Goal: Transaction & Acquisition: Purchase product/service

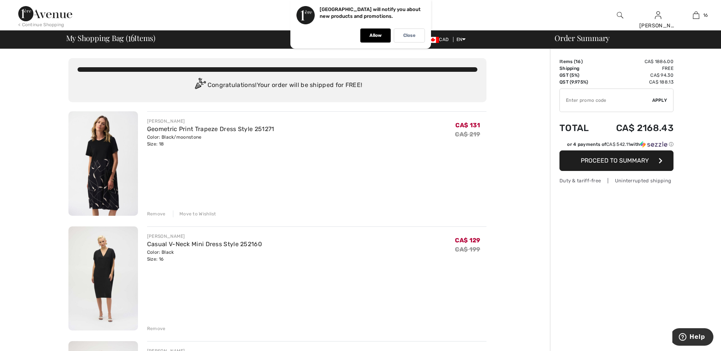
scroll to position [76, 0]
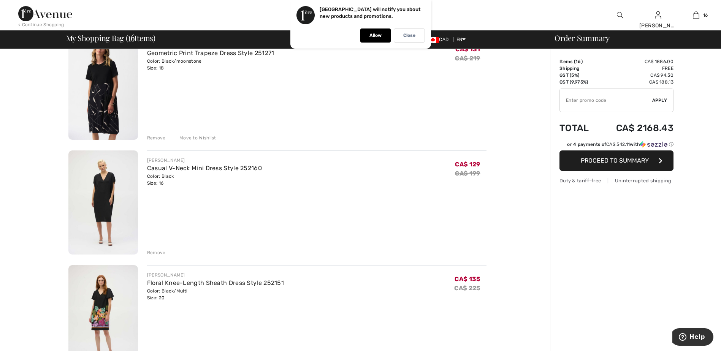
click at [157, 250] on div "Remove" at bounding box center [156, 252] width 19 height 7
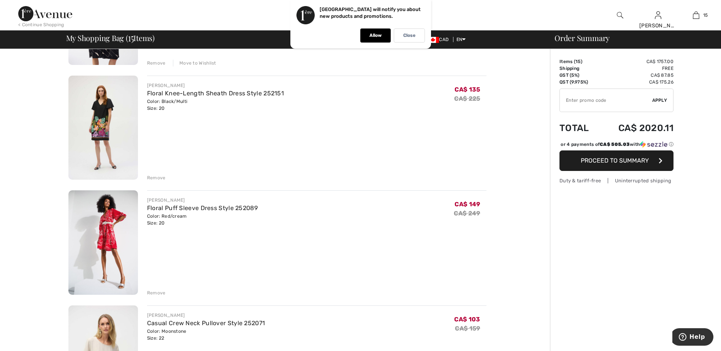
scroll to position [190, 0]
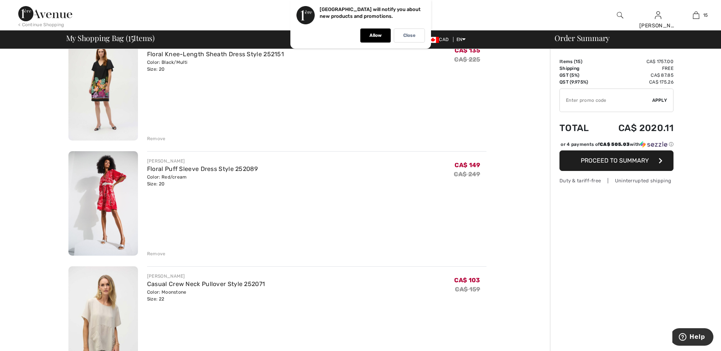
click at [158, 137] on div "Remove" at bounding box center [156, 138] width 19 height 7
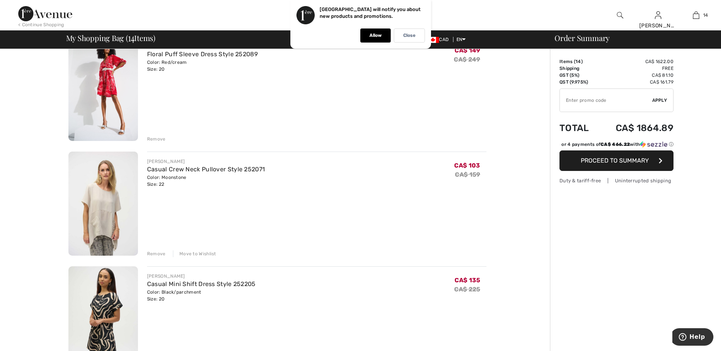
scroll to position [181, 0]
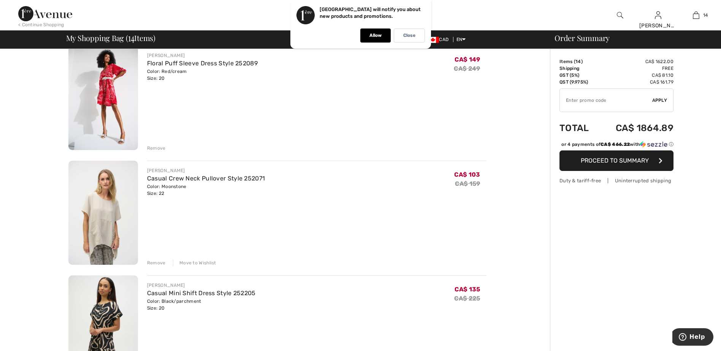
click at [157, 149] on div "Remove" at bounding box center [156, 148] width 19 height 7
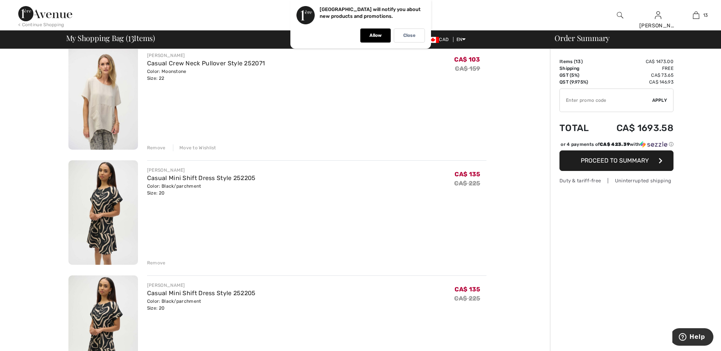
click at [194, 147] on div "Move to Wishlist" at bounding box center [194, 147] width 43 height 7
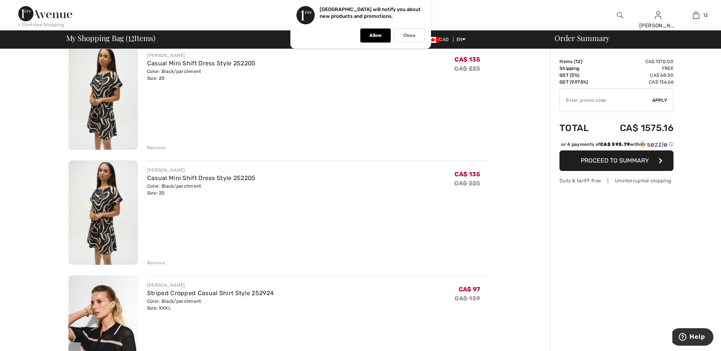
click at [160, 147] on div "Remove" at bounding box center [156, 147] width 19 height 7
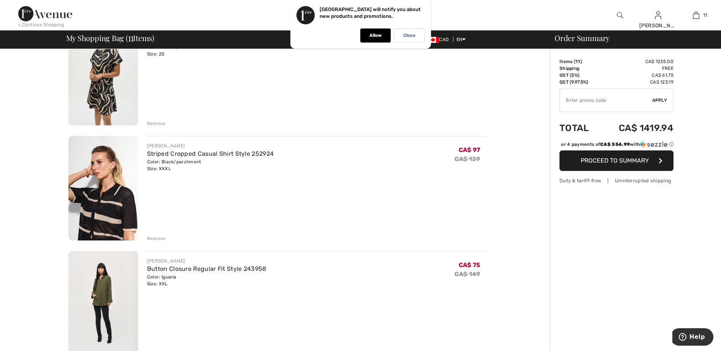
scroll to position [219, 0]
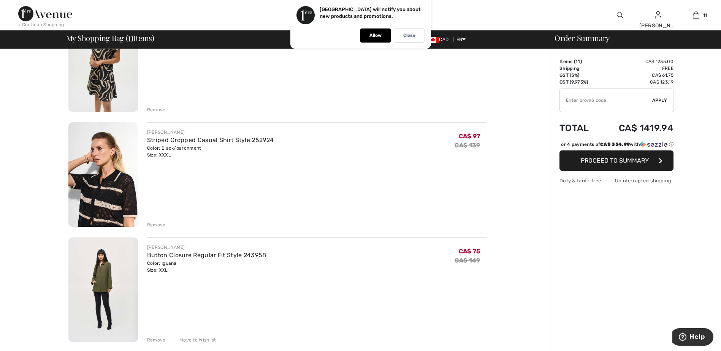
click at [160, 227] on div "Remove" at bounding box center [156, 225] width 19 height 7
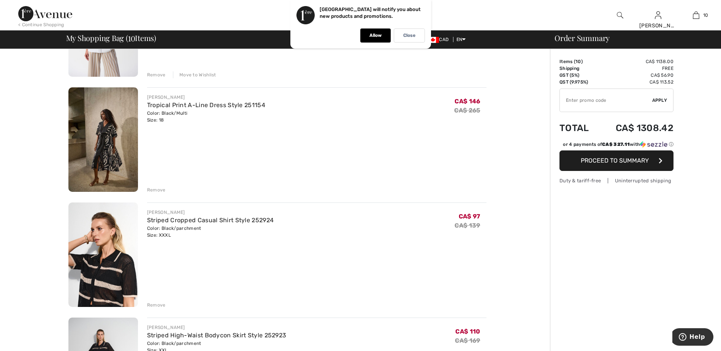
scroll to position [713, 0]
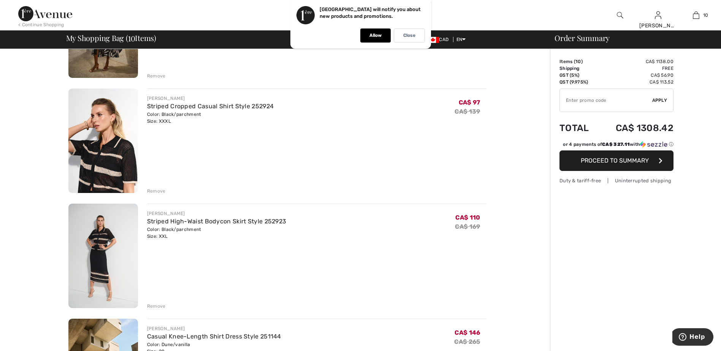
click at [154, 188] on div "Remove" at bounding box center [156, 191] width 19 height 7
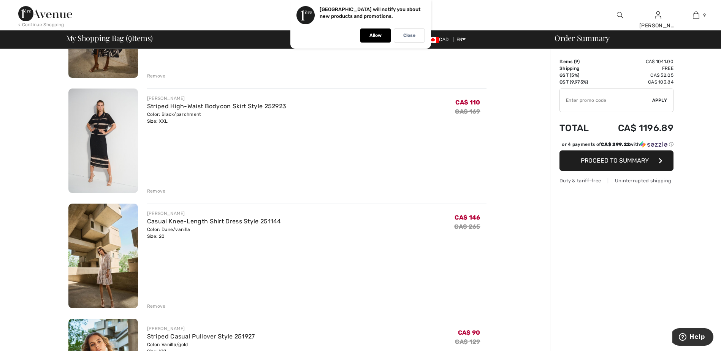
click at [154, 188] on div "Remove" at bounding box center [156, 191] width 19 height 7
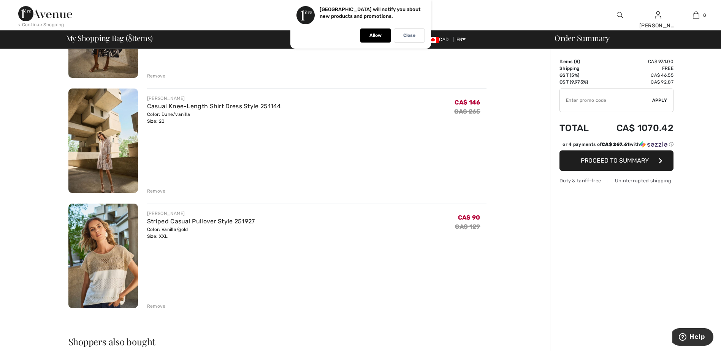
click at [155, 304] on div "Remove" at bounding box center [156, 306] width 19 height 7
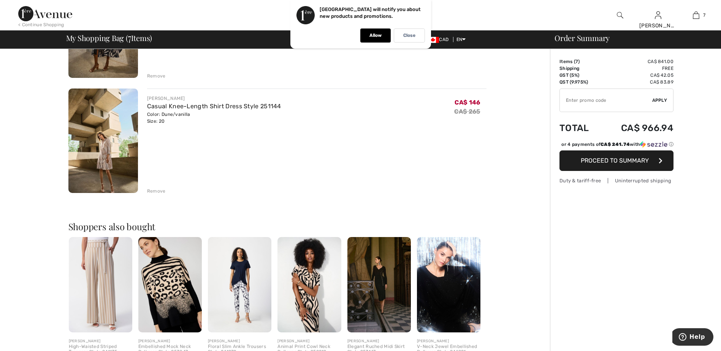
click at [157, 190] on div "Remove" at bounding box center [156, 191] width 19 height 7
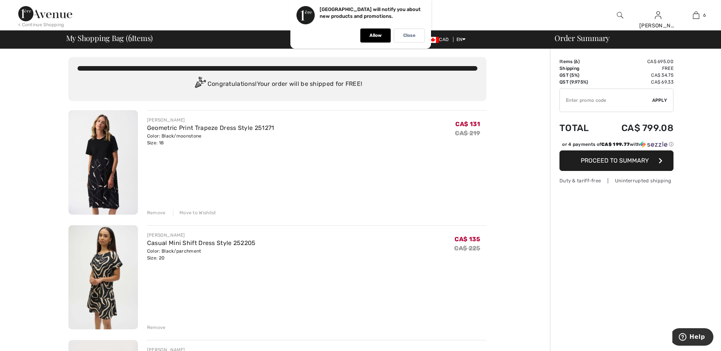
scroll to position [0, 0]
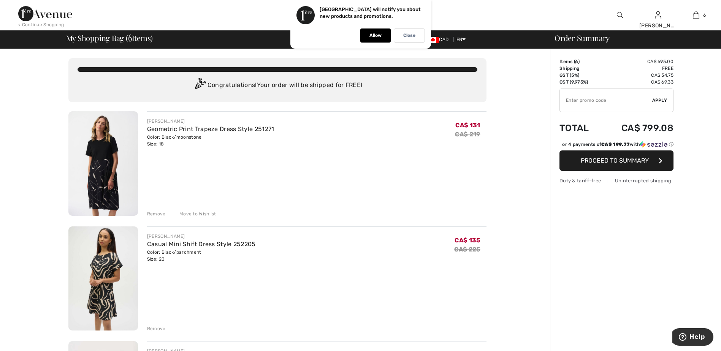
click at [203, 212] on div "Move to Wishlist" at bounding box center [194, 214] width 43 height 7
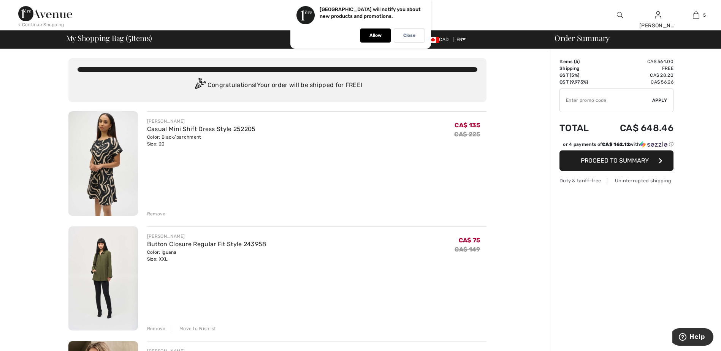
click at [157, 209] on div "Remove" at bounding box center [316, 213] width 339 height 8
click at [154, 214] on div "Remove" at bounding box center [156, 214] width 19 height 7
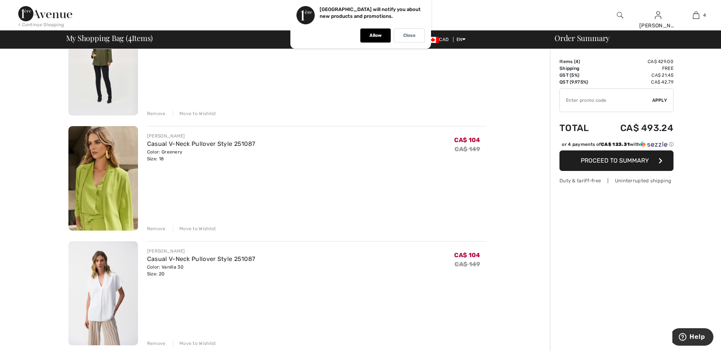
scroll to position [114, 0]
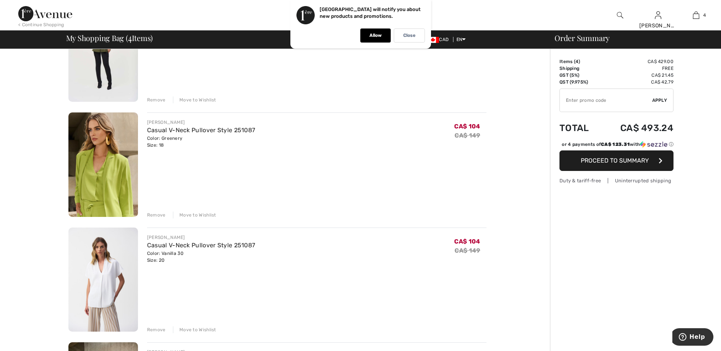
click at [197, 214] on div "Move to Wishlist" at bounding box center [194, 215] width 43 height 7
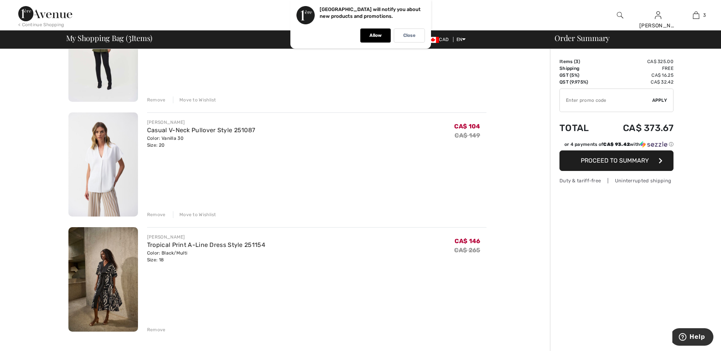
click at [196, 213] on div "Move to Wishlist" at bounding box center [194, 214] width 43 height 7
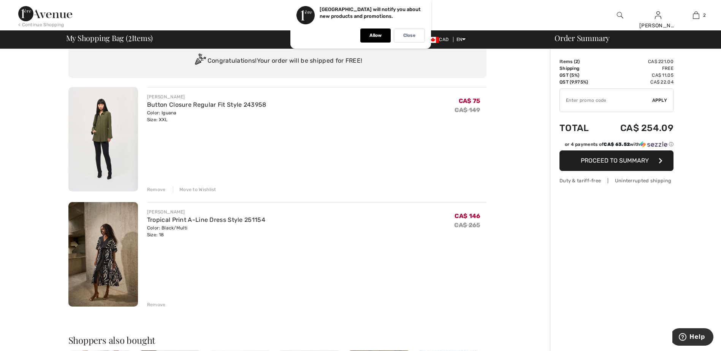
scroll to position [38, 0]
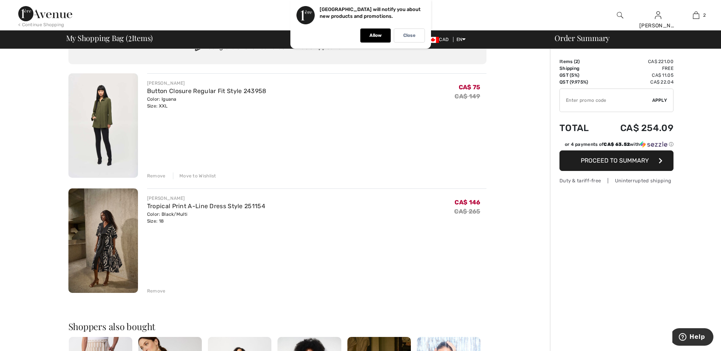
click at [595, 98] on input "TEXT" at bounding box center [606, 100] width 92 height 23
click at [419, 34] on div "Close" at bounding box center [409, 36] width 31 height 14
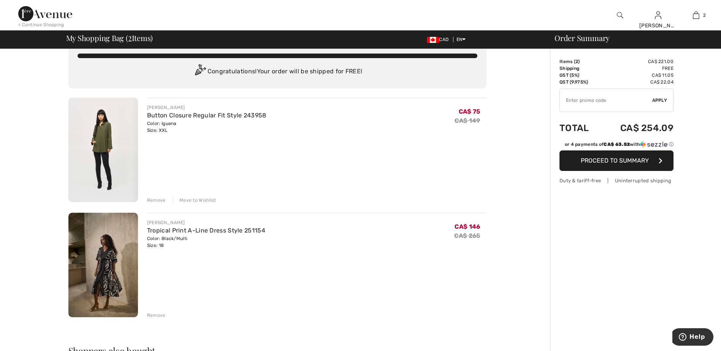
scroll to position [0, 0]
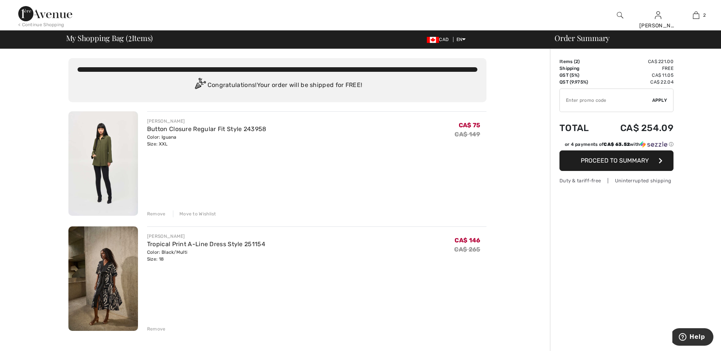
click at [42, 12] on img at bounding box center [45, 13] width 54 height 15
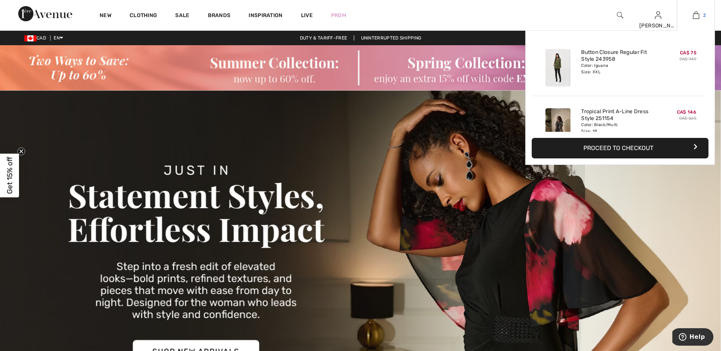
click at [699, 11] on img at bounding box center [696, 15] width 6 height 9
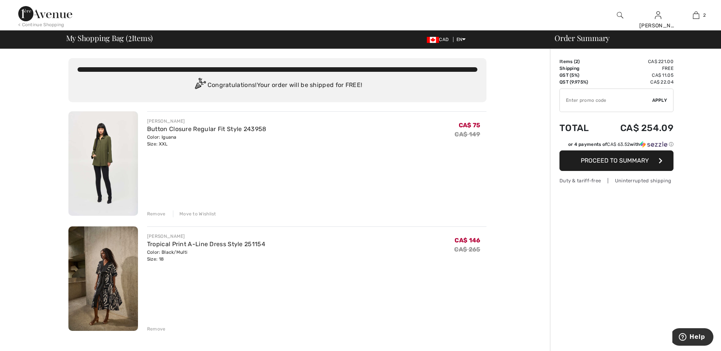
click at [589, 105] on input "TEXT" at bounding box center [606, 100] width 92 height 23
type input "EXTRA15"
click at [655, 98] on span "Apply" at bounding box center [659, 100] width 15 height 7
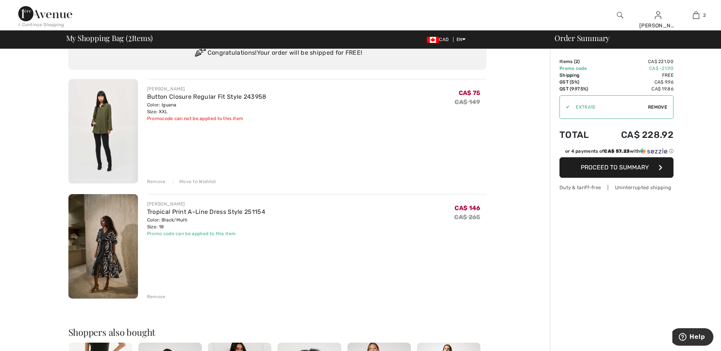
scroll to position [76, 0]
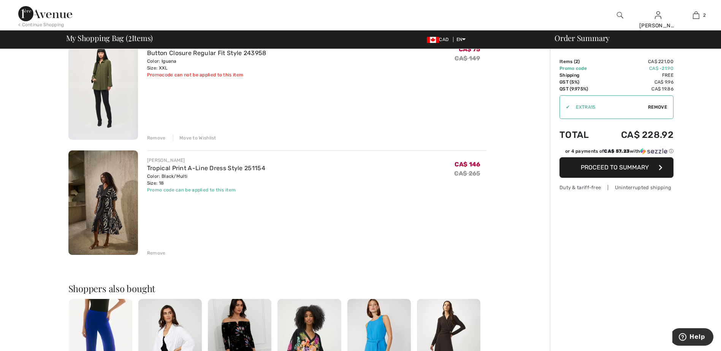
click at [155, 251] on div "Remove" at bounding box center [156, 253] width 19 height 7
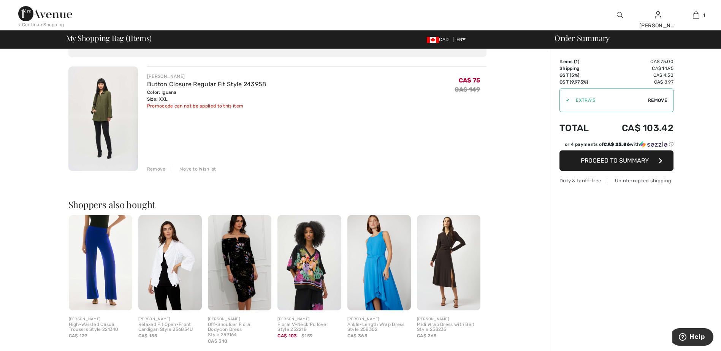
scroll to position [0, 0]
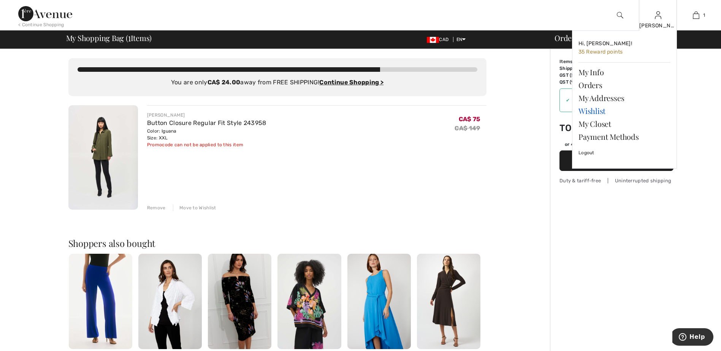
click at [589, 109] on link "Wishlist" at bounding box center [624, 111] width 92 height 13
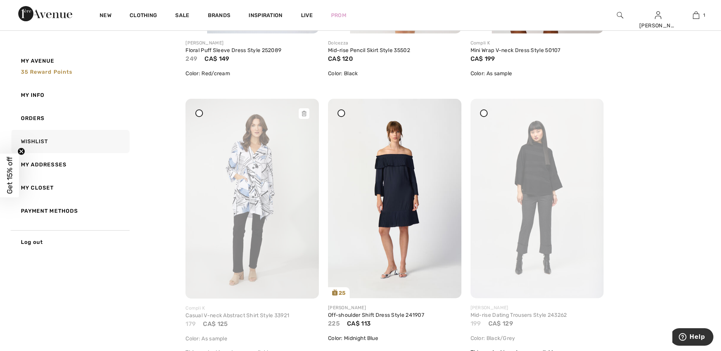
scroll to position [3231, 0]
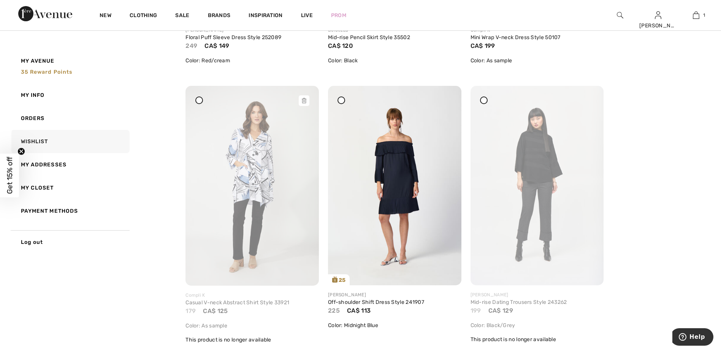
click at [300, 99] on div at bounding box center [304, 100] width 11 height 11
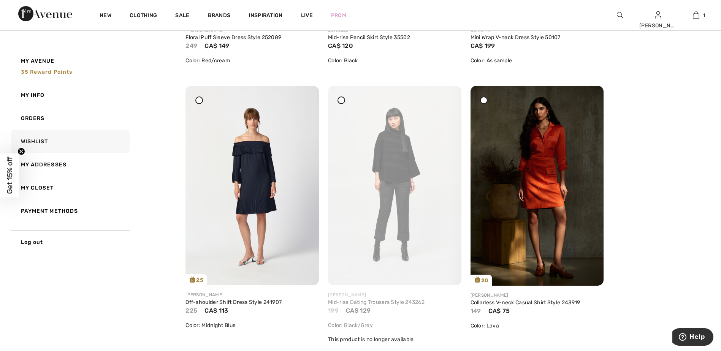
click at [341, 99] on icon at bounding box center [341, 99] width 3 height 3
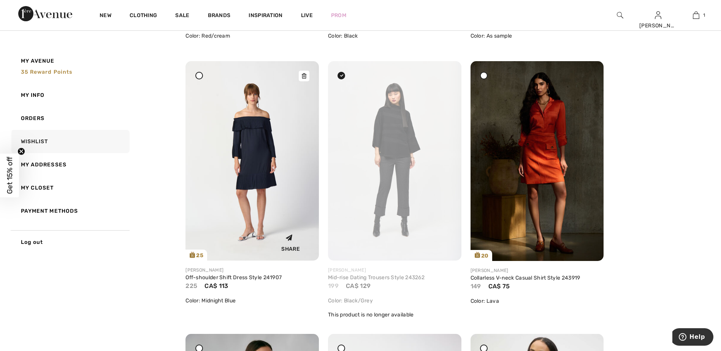
scroll to position [3269, 0]
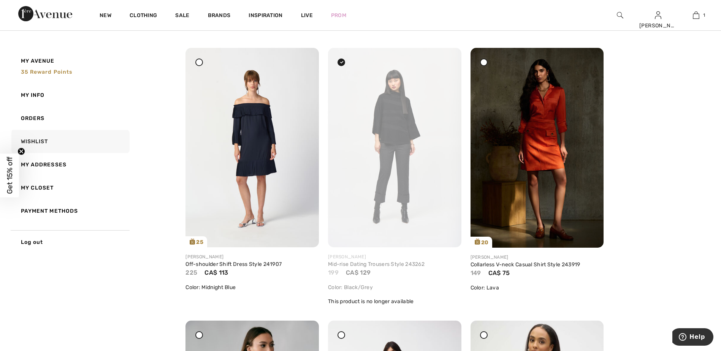
click at [197, 59] on div at bounding box center [199, 63] width 8 height 8
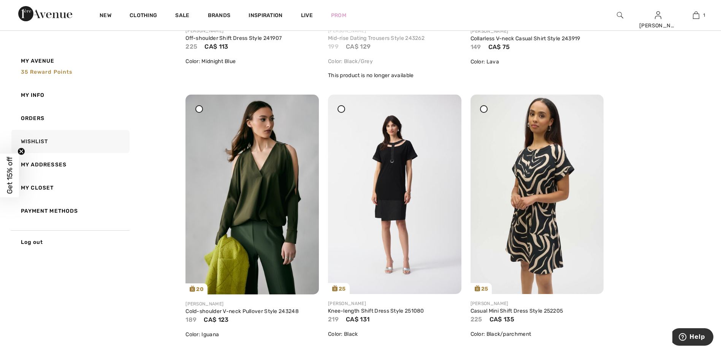
scroll to position [3535, 0]
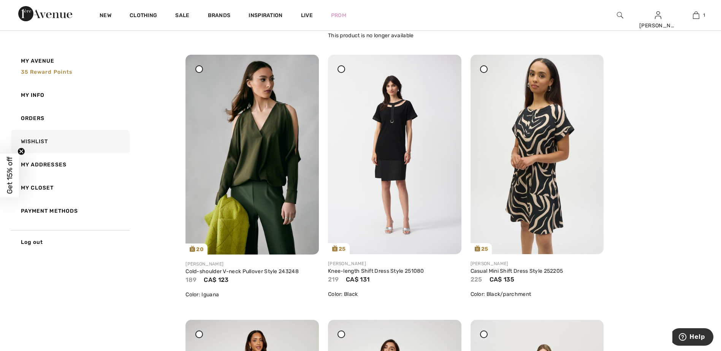
click at [341, 68] on icon at bounding box center [341, 69] width 3 height 3
click at [198, 69] on icon at bounding box center [199, 69] width 3 height 3
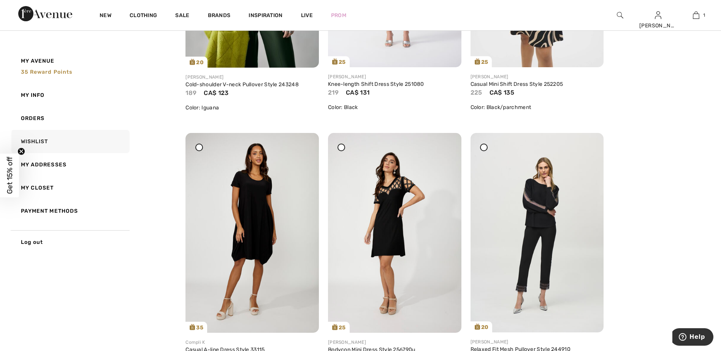
scroll to position [3725, 0]
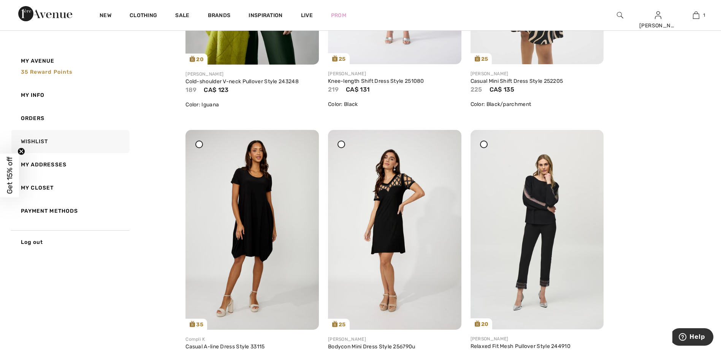
click at [342, 144] on icon at bounding box center [341, 144] width 3 height 3
click at [485, 143] on icon at bounding box center [483, 144] width 3 height 3
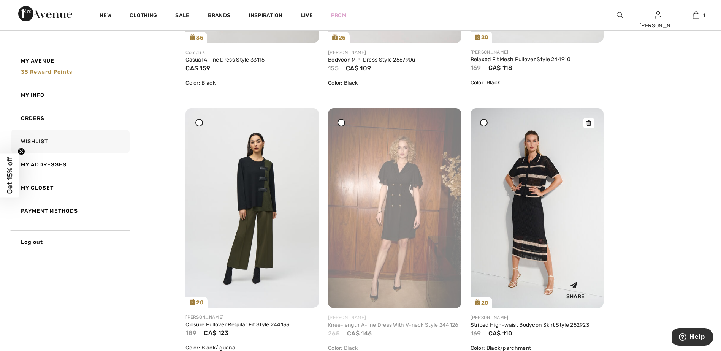
scroll to position [4029, 0]
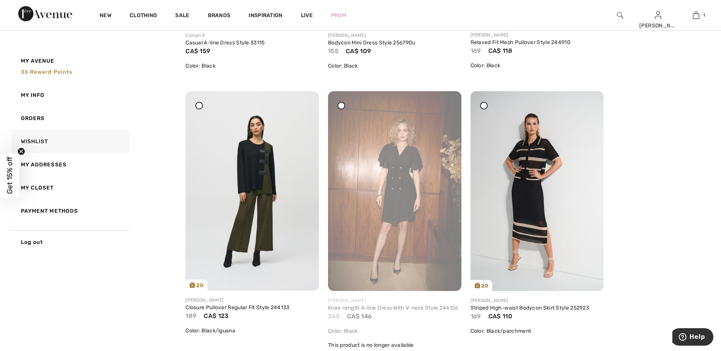
click at [197, 107] on div at bounding box center [199, 106] width 8 height 8
click at [341, 107] on icon at bounding box center [341, 105] width 3 height 3
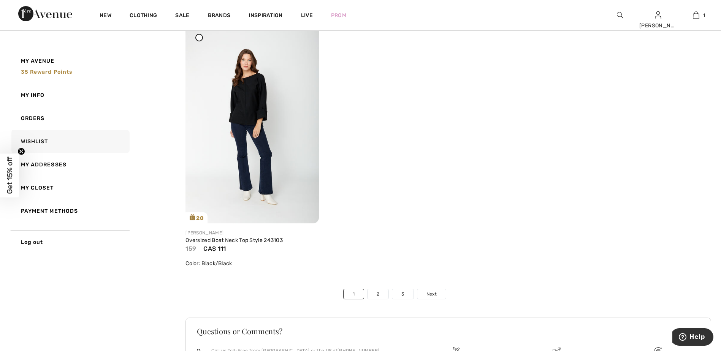
scroll to position [4371, 0]
click at [307, 34] on div at bounding box center [304, 37] width 11 height 11
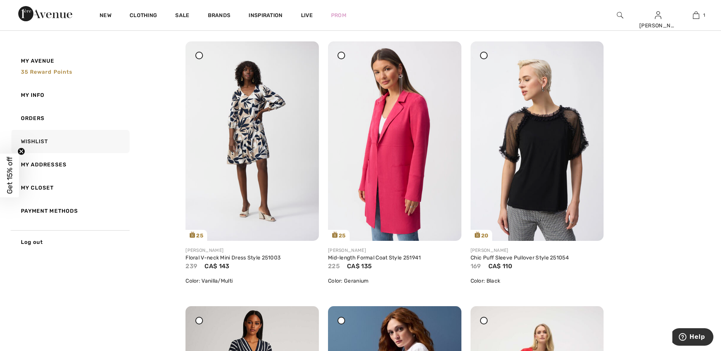
scroll to position [2466, 0]
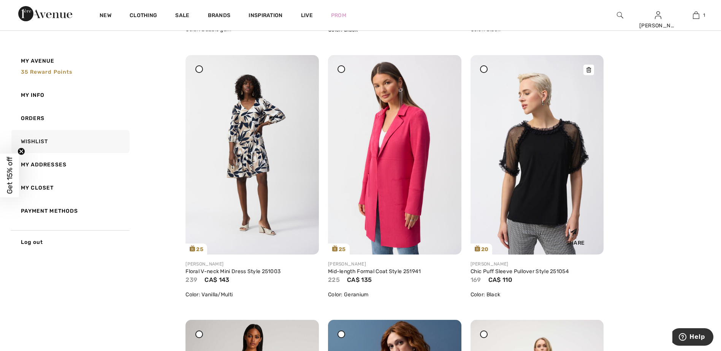
click at [586, 68] on icon at bounding box center [588, 69] width 5 height 5
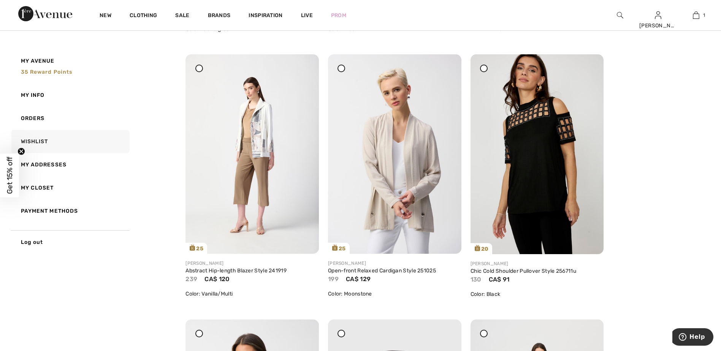
scroll to position [1934, 0]
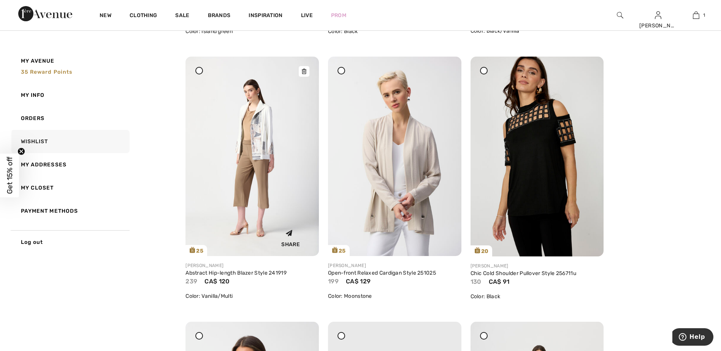
click at [305, 74] on icon at bounding box center [304, 71] width 5 height 5
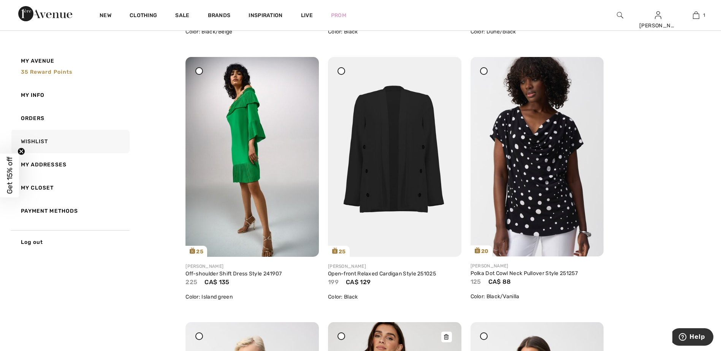
scroll to position [1668, 0]
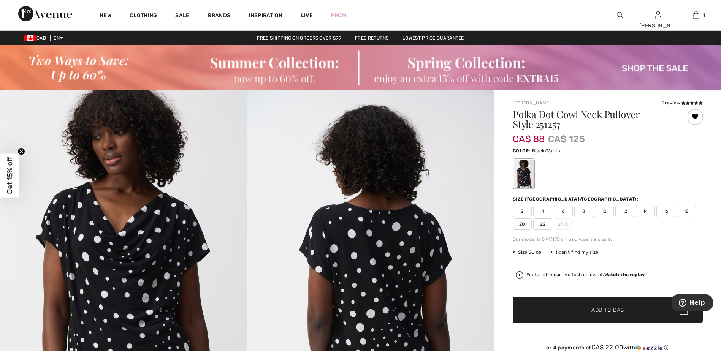
click at [523, 227] on span "20" at bounding box center [522, 224] width 19 height 11
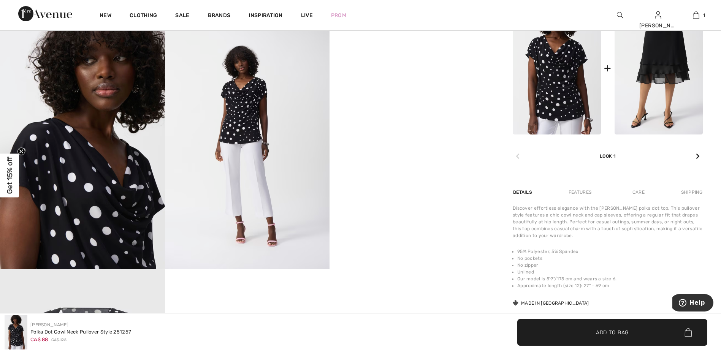
scroll to position [456, 0]
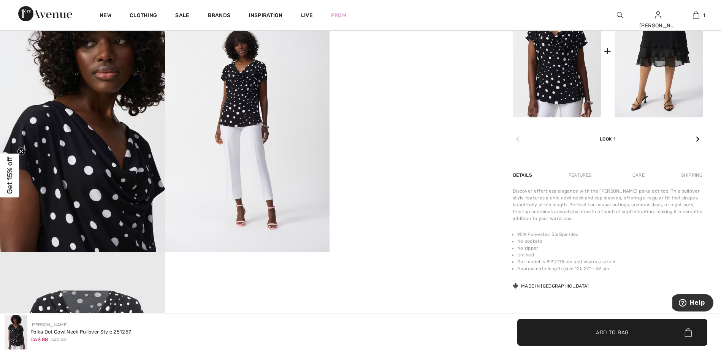
click at [595, 323] on span "✔ Added to Bag Add to Bag" at bounding box center [612, 332] width 190 height 27
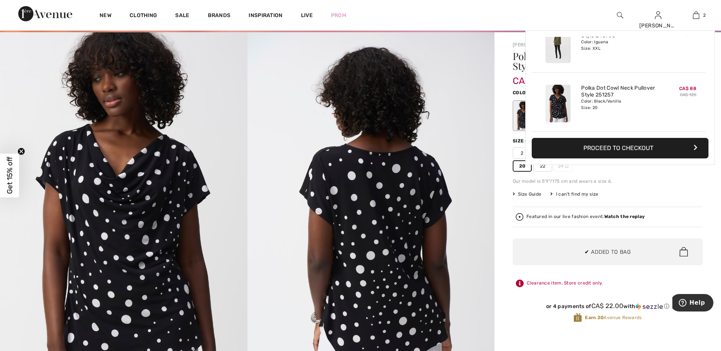
scroll to position [0, 0]
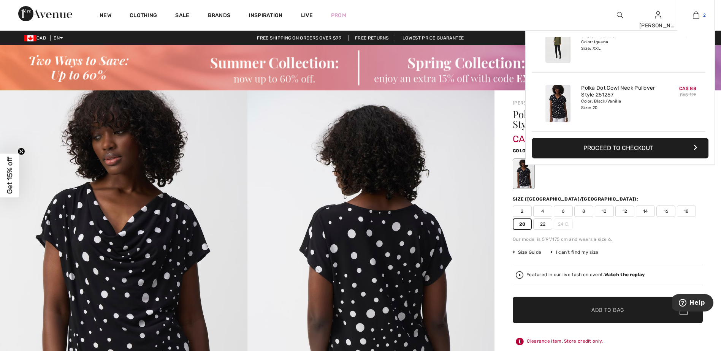
click at [696, 14] on img at bounding box center [696, 15] width 6 height 9
